Goal: Information Seeking & Learning: Check status

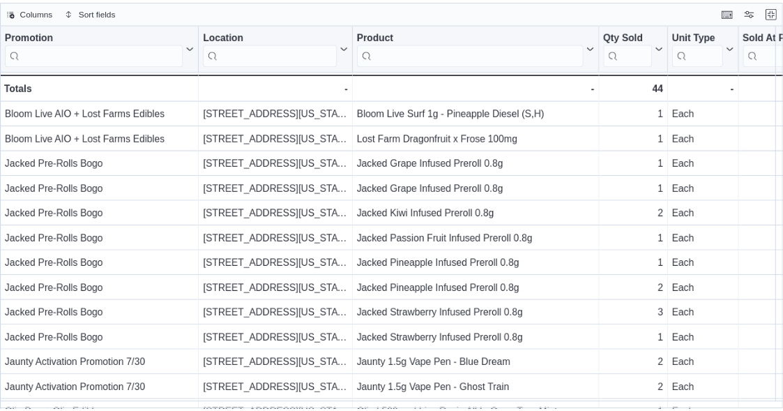
scroll to position [1, 0]
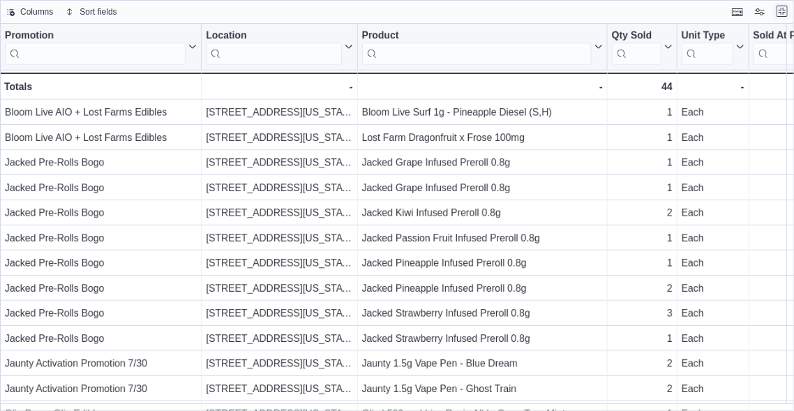
click at [780, 10] on button "Exit fullscreen" at bounding box center [781, 11] width 17 height 17
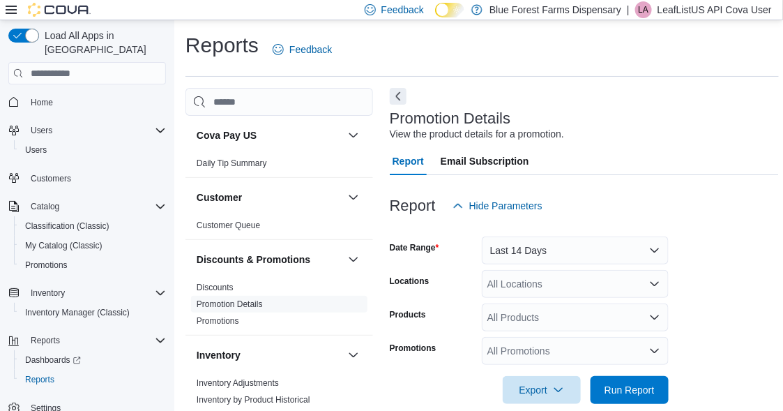
scroll to position [70, 0]
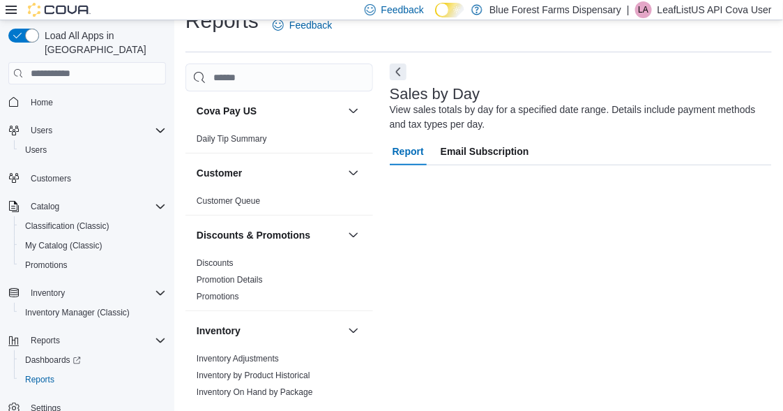
scroll to position [24, 0]
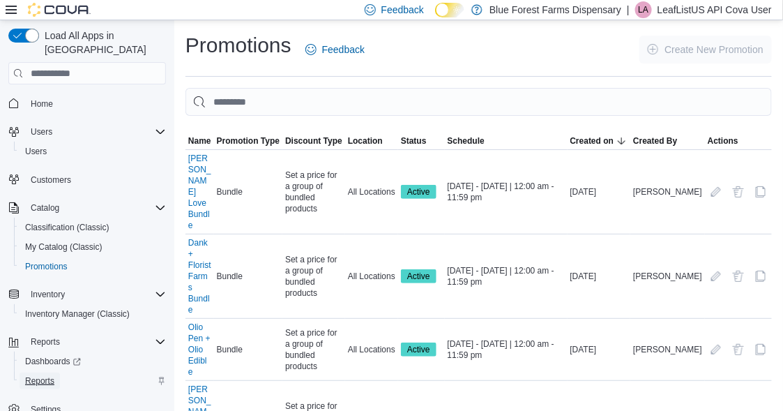
click at [48, 375] on span "Reports" at bounding box center [39, 380] width 29 height 11
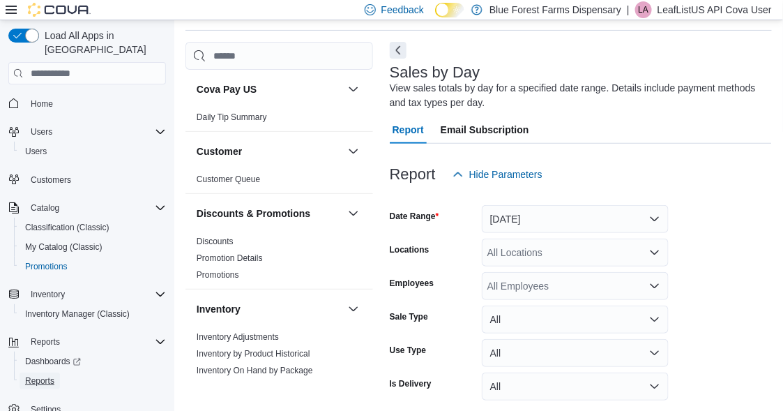
scroll to position [103, 0]
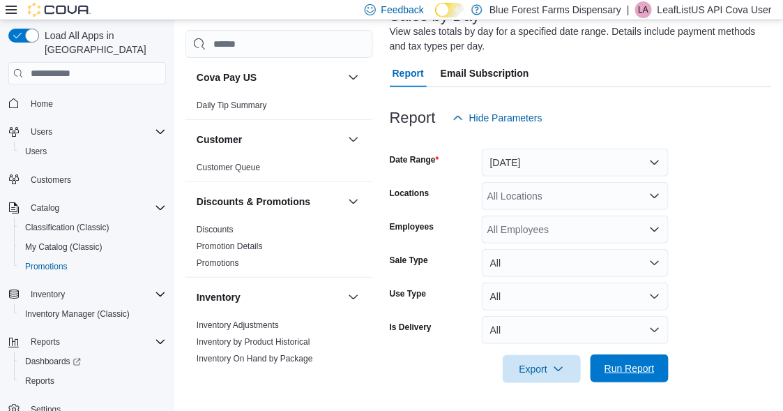
click at [639, 379] on span "Run Report" at bounding box center [629, 368] width 61 height 28
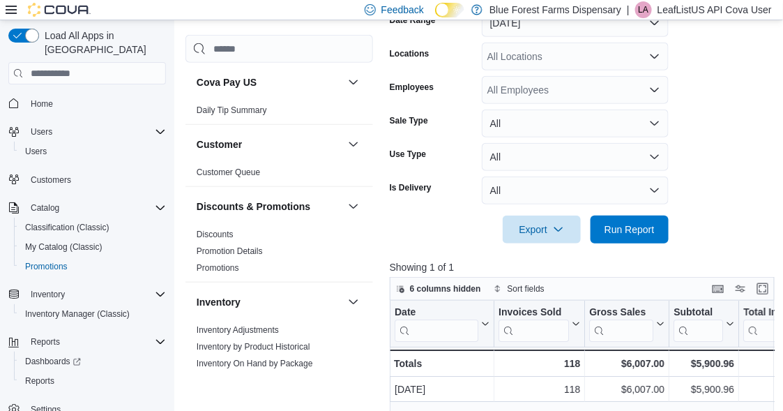
scroll to position [312, 0]
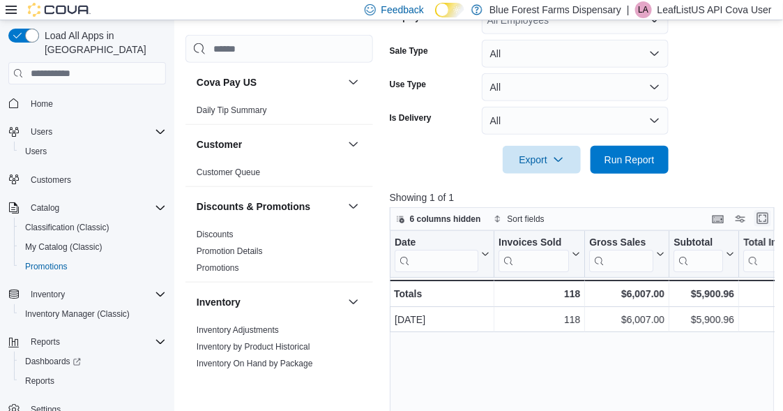
click at [764, 217] on button "Enter fullscreen" at bounding box center [763, 218] width 17 height 17
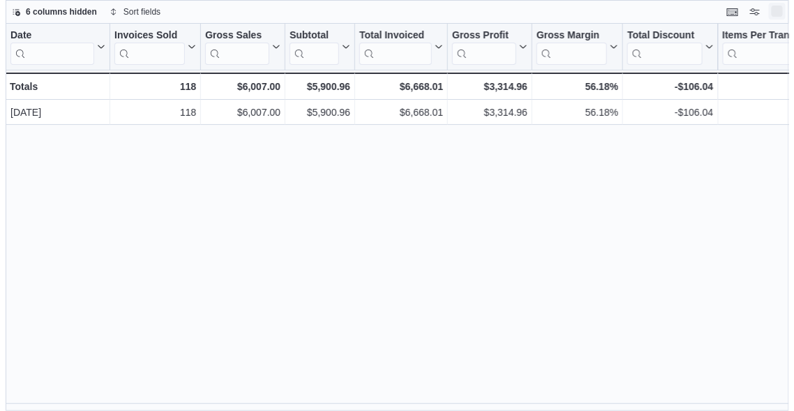
scroll to position [0, 0]
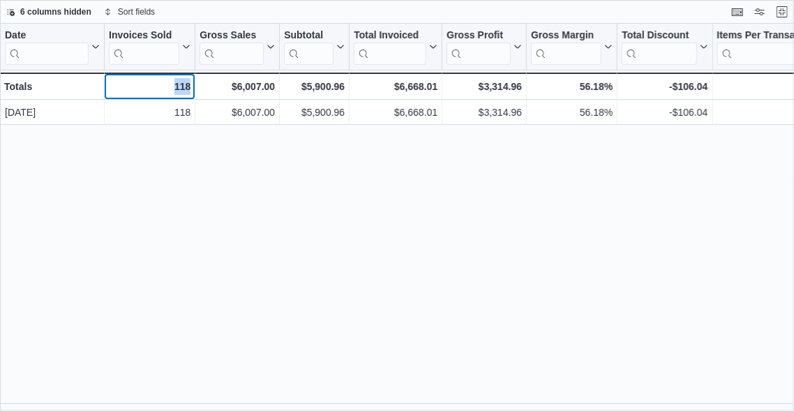
drag, startPoint x: 190, startPoint y: 87, endPoint x: 176, endPoint y: 84, distance: 14.2
click at [176, 84] on div "118 - Invoices Sold, column 2, row 2" at bounding box center [150, 86] width 91 height 27
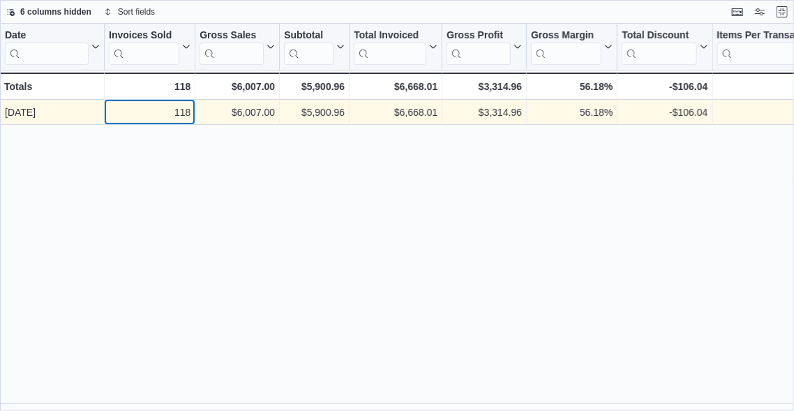
click at [183, 119] on div "118" at bounding box center [150, 112] width 82 height 17
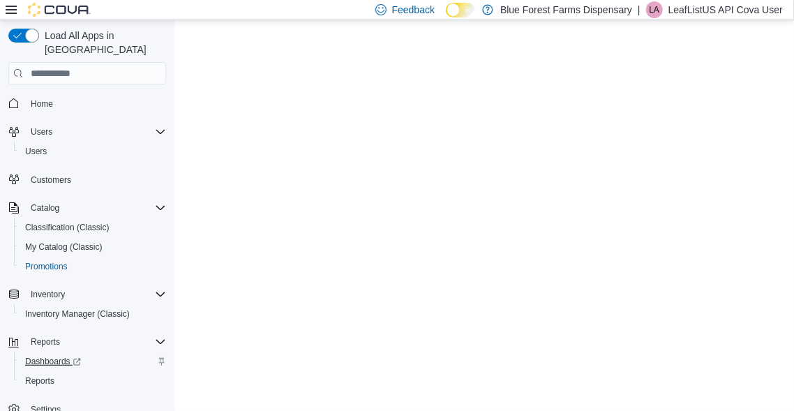
scroll to position [1, 0]
click at [54, 374] on span "Reports" at bounding box center [39, 379] width 29 height 11
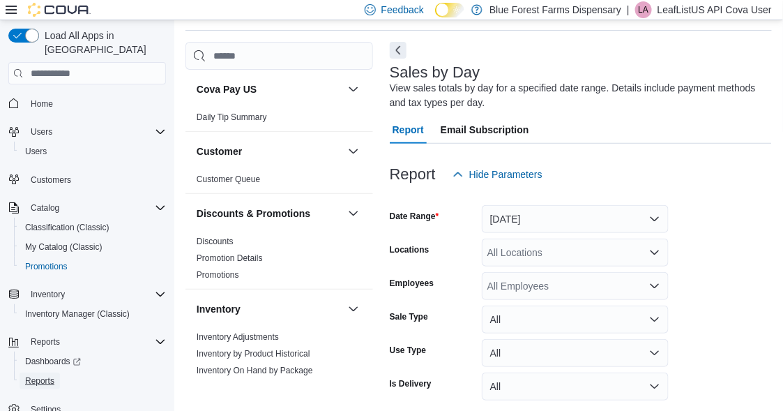
scroll to position [103, 0]
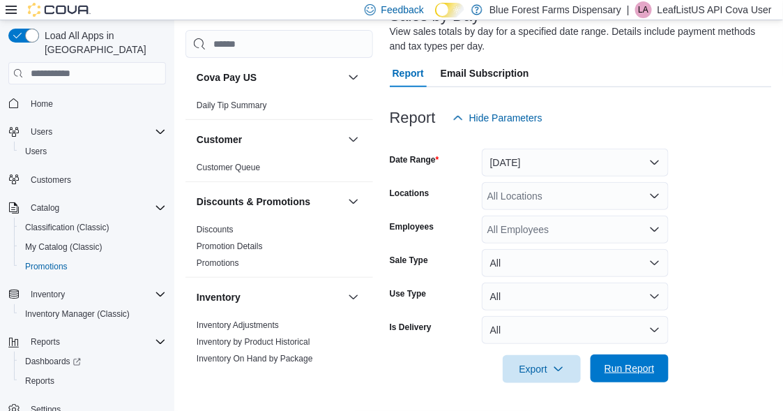
click at [641, 365] on span "Run Report" at bounding box center [630, 368] width 50 height 14
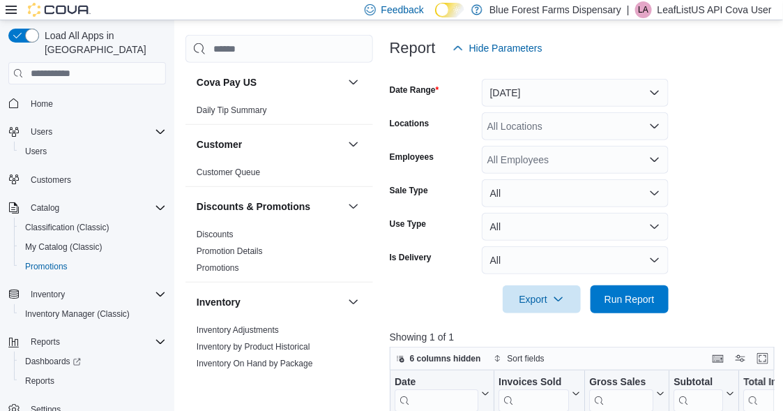
scroll to position [242, 0]
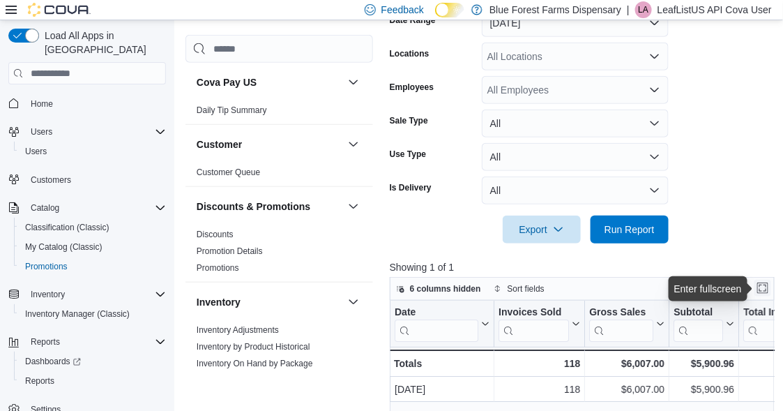
click at [769, 285] on button "Enter fullscreen" at bounding box center [763, 288] width 17 height 17
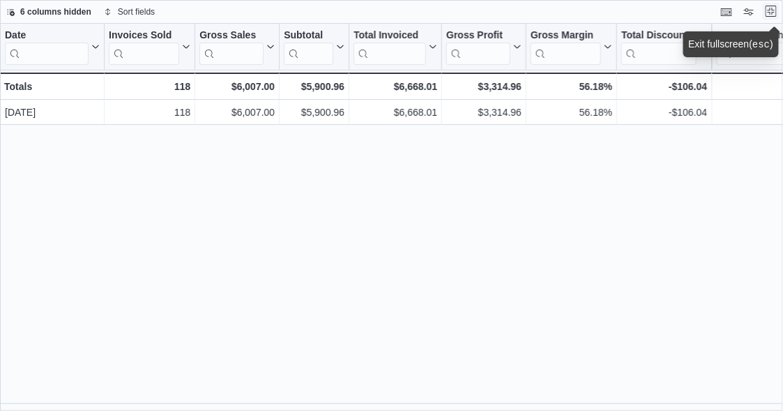
scroll to position [0, 0]
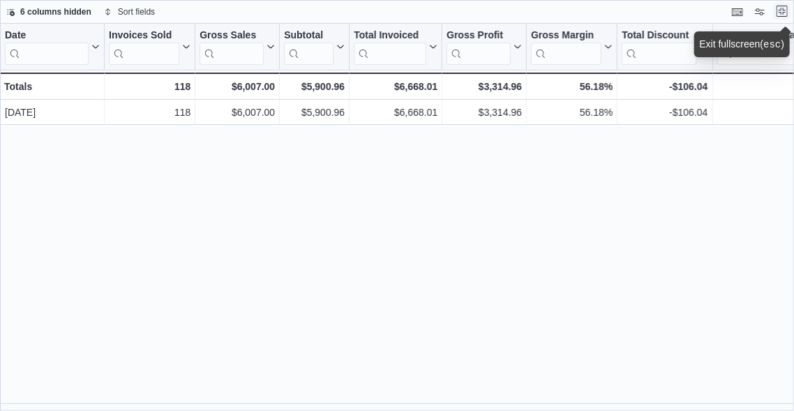
click at [782, 8] on button "Exit fullscreen" at bounding box center [781, 11] width 17 height 17
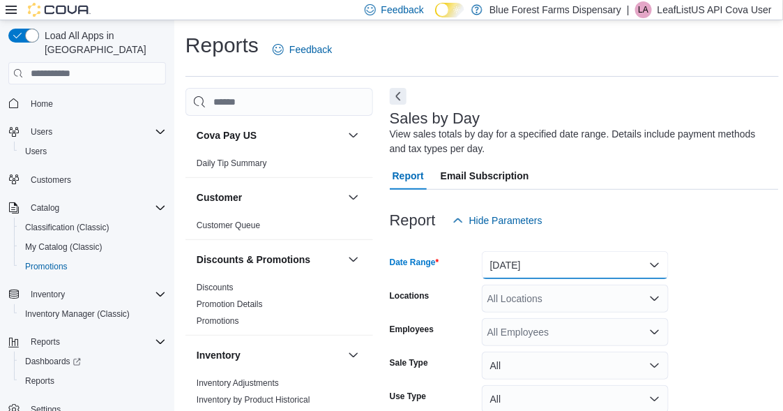
click at [565, 262] on button "Yesterday" at bounding box center [575, 265] width 187 height 28
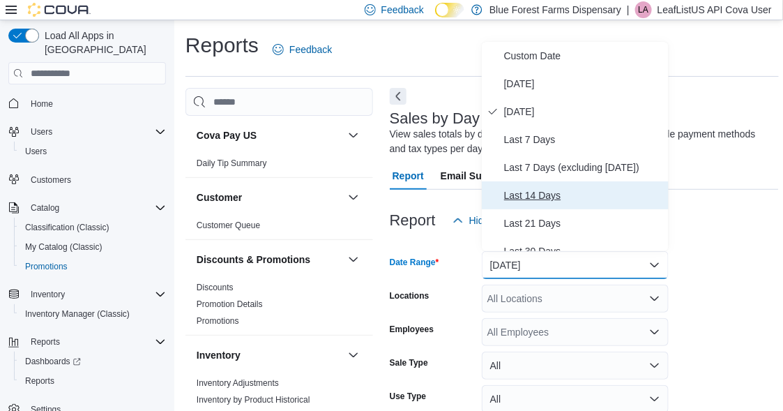
click at [537, 197] on span "Last 14 Days" at bounding box center [583, 195] width 159 height 17
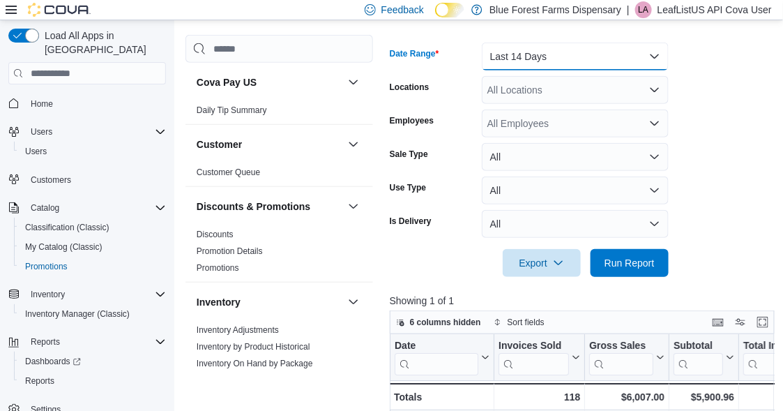
scroll to position [279, 0]
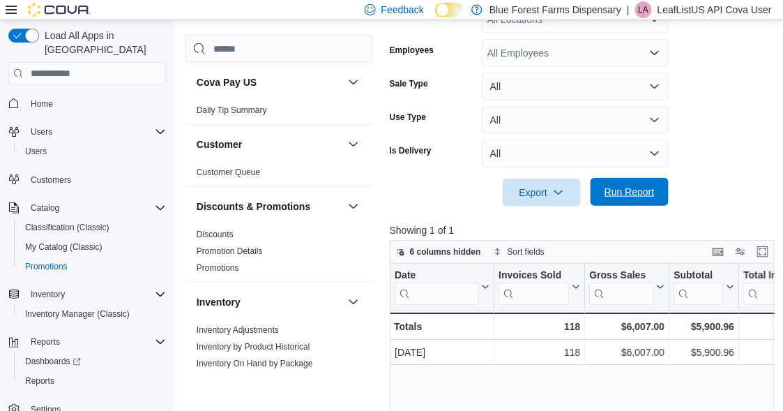
click at [628, 182] on span "Run Report" at bounding box center [629, 192] width 61 height 28
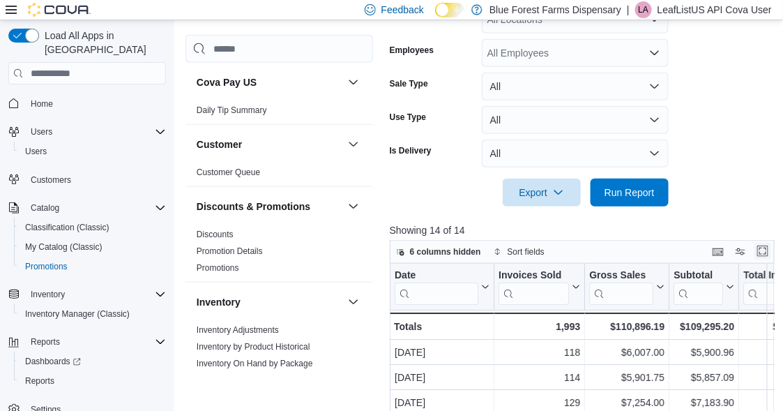
click at [762, 250] on button "Enter fullscreen" at bounding box center [763, 251] width 17 height 17
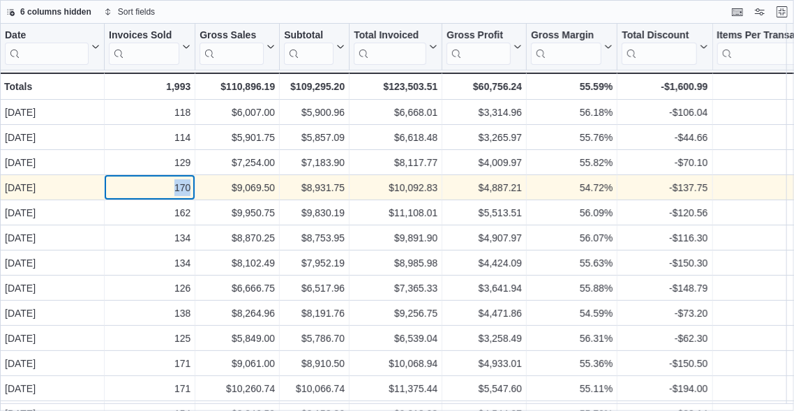
drag, startPoint x: 172, startPoint y: 185, endPoint x: 190, endPoint y: 188, distance: 17.7
click at [190, 188] on div "170" at bounding box center [150, 187] width 82 height 17
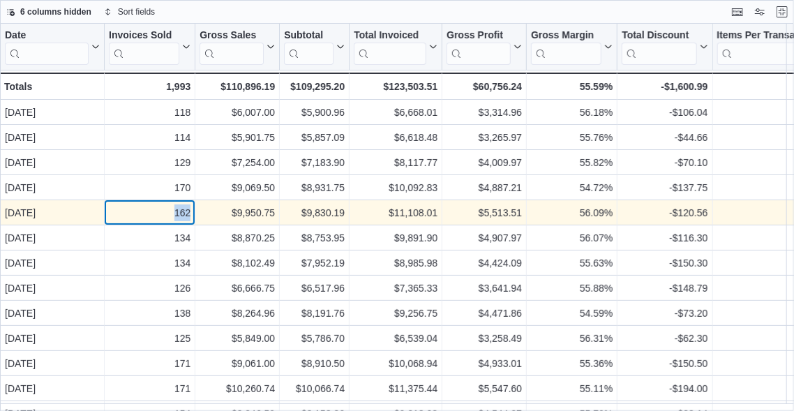
drag, startPoint x: 194, startPoint y: 208, endPoint x: 169, endPoint y: 210, distance: 25.2
click at [169, 210] on div "162 - Invoices Sold, column 2, row 5" at bounding box center [150, 212] width 91 height 25
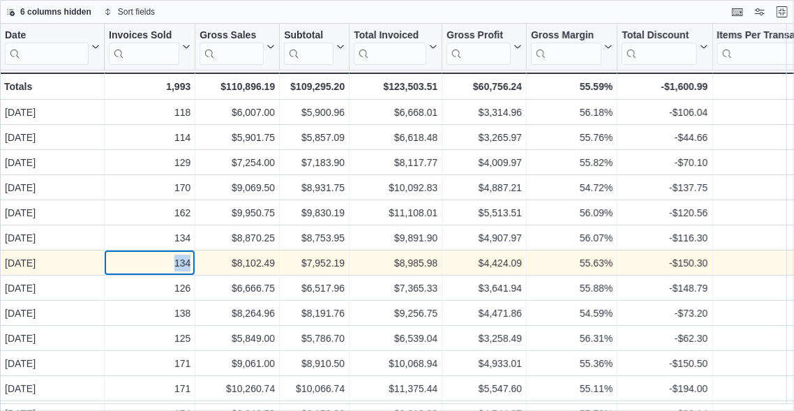
drag, startPoint x: 190, startPoint y: 259, endPoint x: 174, endPoint y: 259, distance: 16.0
click at [174, 259] on div "134 - Invoices Sold, column 2, row 7" at bounding box center [150, 262] width 91 height 25
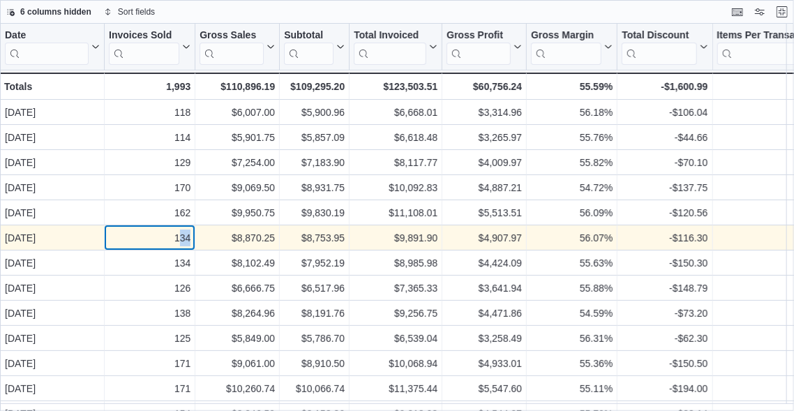
drag, startPoint x: 178, startPoint y: 237, endPoint x: 194, endPoint y: 236, distance: 16.1
click at [194, 236] on div "134 - Invoices Sold, column 2, row 6" at bounding box center [150, 237] width 91 height 25
click at [201, 234] on div "$8,870.25" at bounding box center [236, 237] width 75 height 17
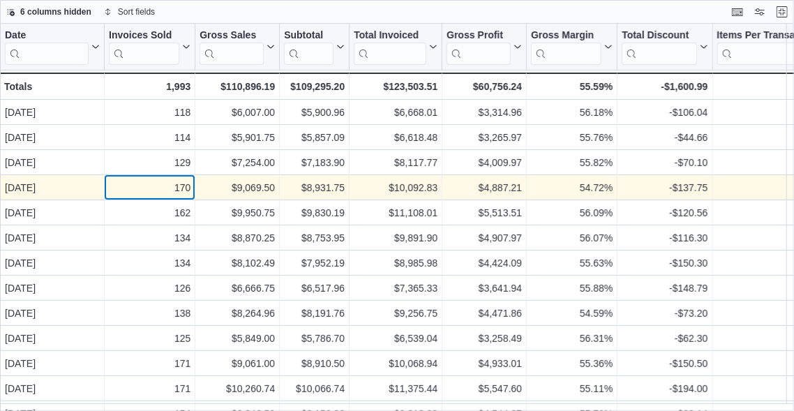
click at [181, 190] on div "170" at bounding box center [150, 187] width 82 height 17
